Goal: Find specific page/section: Find specific page/section

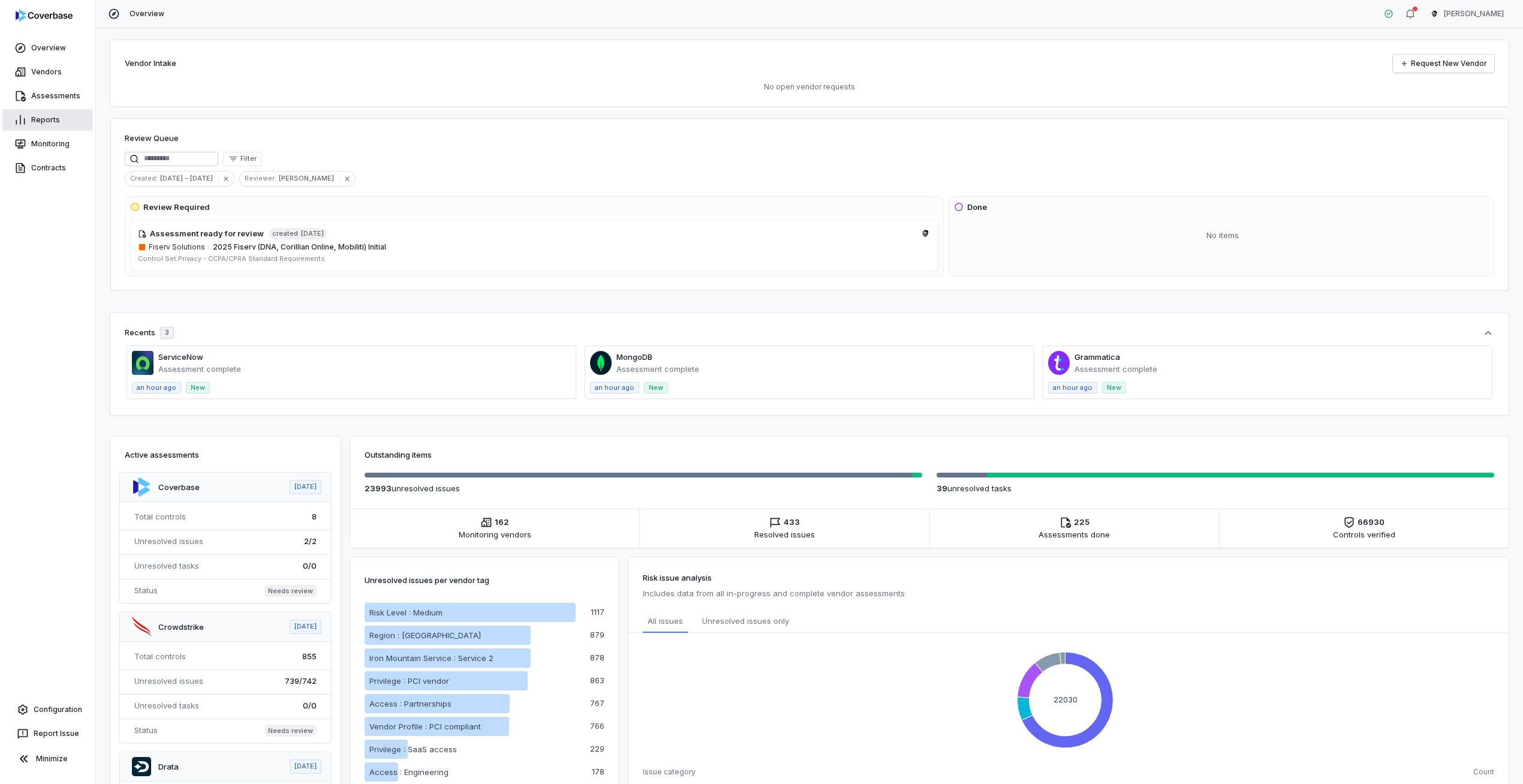
click at [84, 121] on link "Reports" at bounding box center [47, 120] width 91 height 22
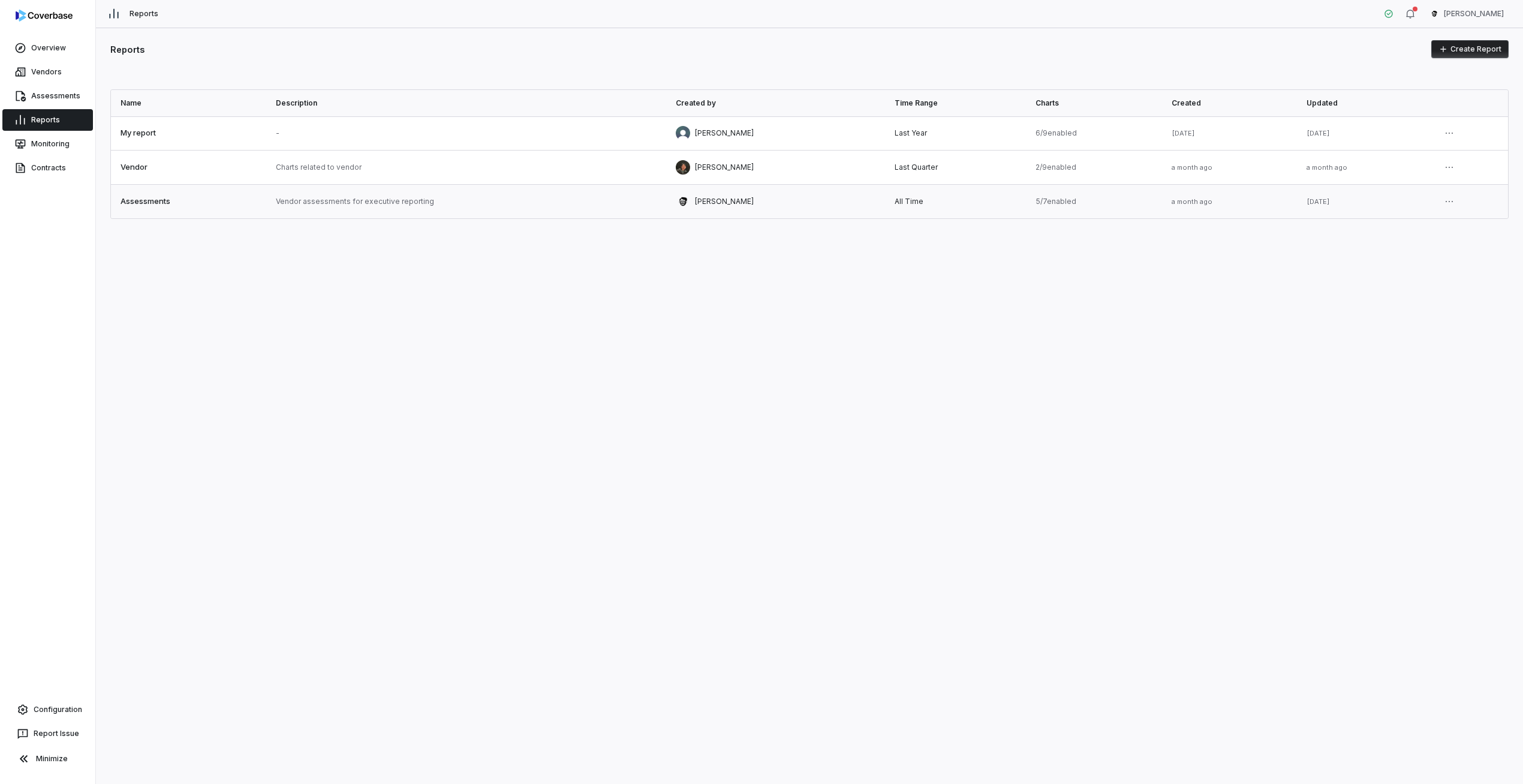
click at [209, 198] on link at bounding box center [188, 202] width 156 height 33
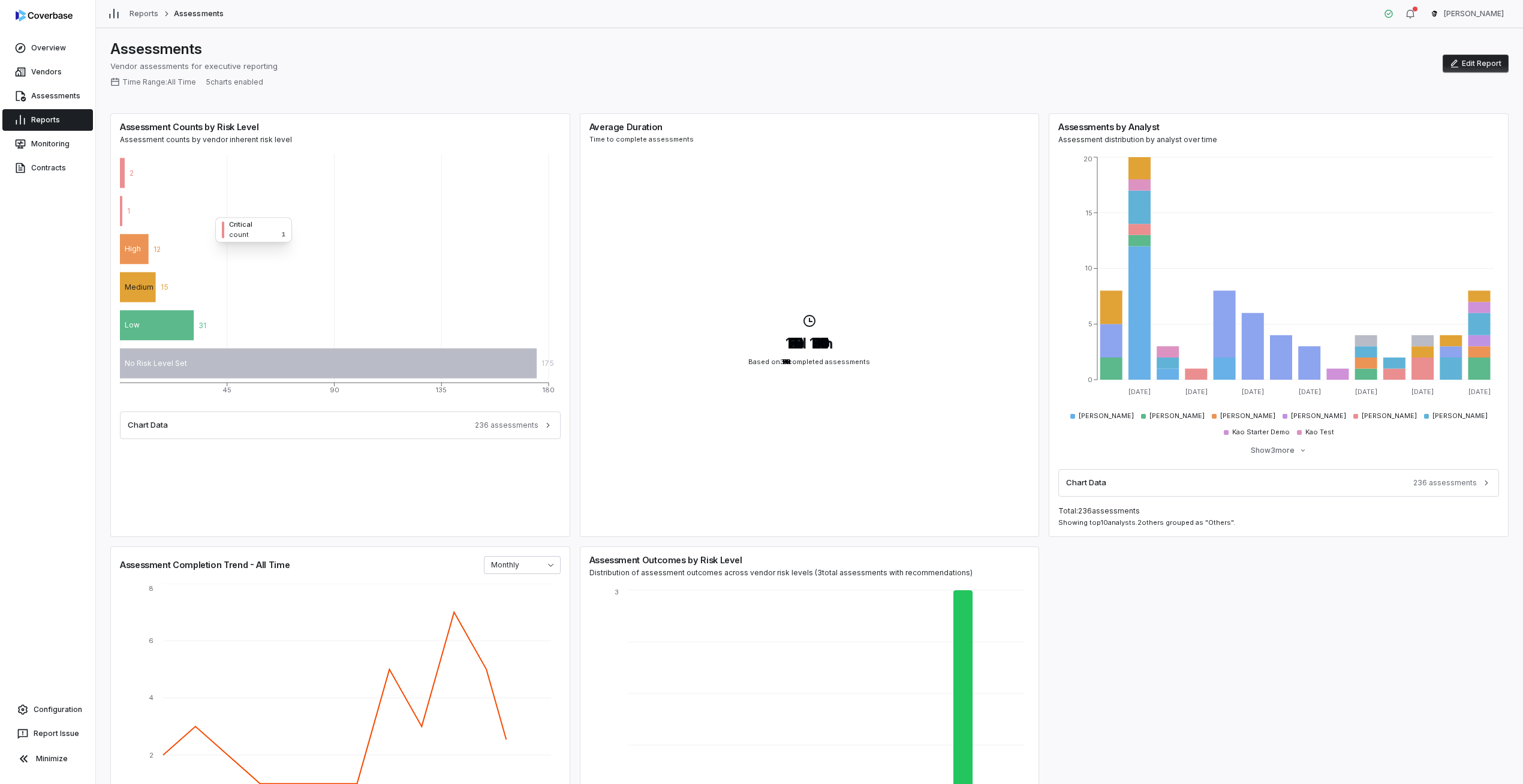
scroll to position [106, 0]
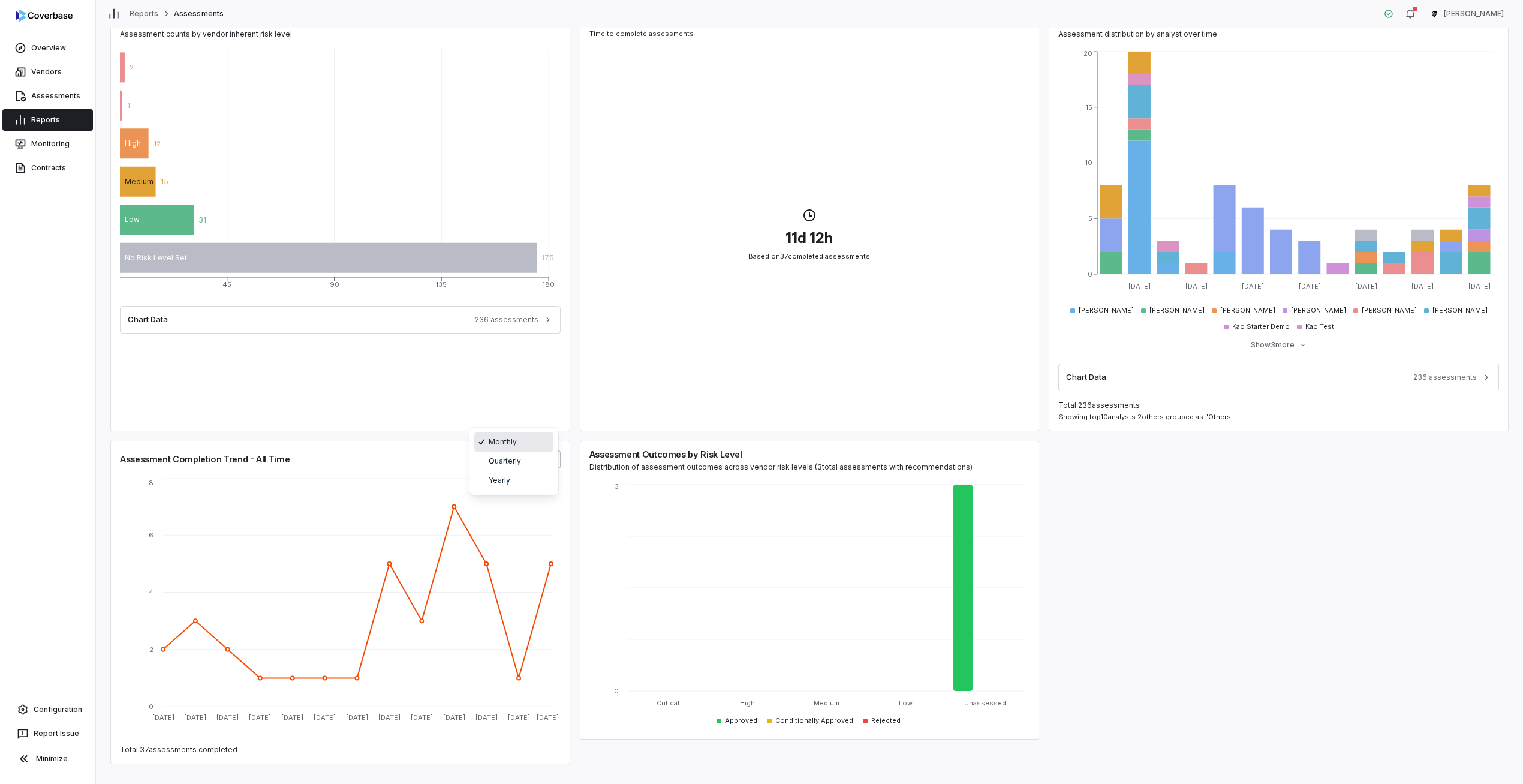
click at [545, 446] on body "Overview Vendors Assessments Reports Monitoring Contracts Configuration Report …" at bounding box center [762, 392] width 1523 height 784
